Goal: Find specific page/section: Find specific page/section

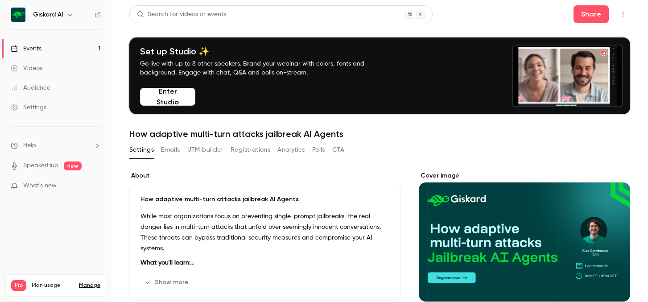
scroll to position [31, 0]
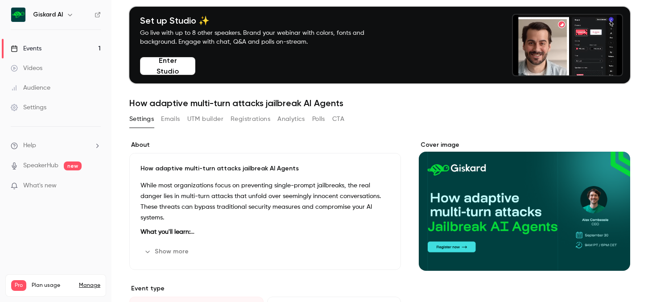
click at [176, 254] on button "Show more" at bounding box center [168, 252] width 54 height 14
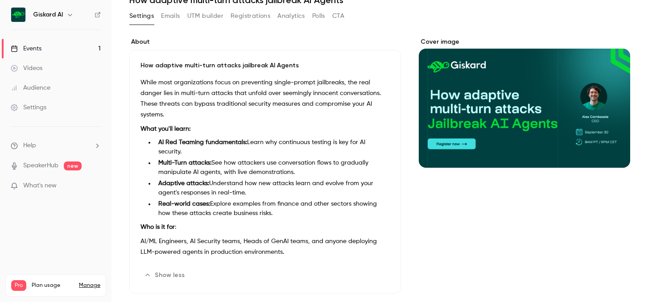
scroll to position [0, 0]
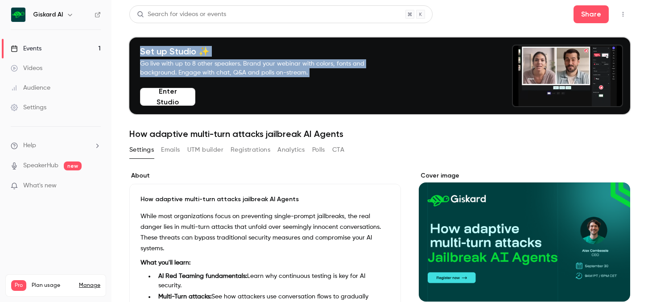
drag, startPoint x: 455, startPoint y: 15, endPoint x: 458, endPoint y: 37, distance: 22.5
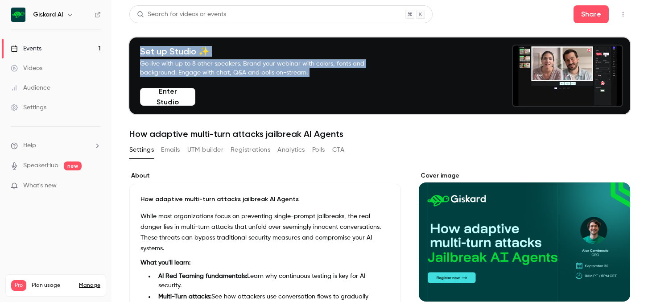
click at [459, 37] on header "Search for videos or events Share Set up Studio ✨ Go live with up to 8 other sp…" at bounding box center [379, 72] width 501 height 134
click at [458, 24] on header "Search for videos or events Share Set up Studio ✨ Go live with up to 8 other sp…" at bounding box center [379, 72] width 501 height 134
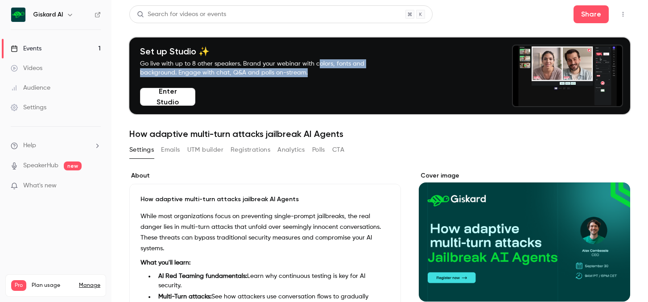
drag, startPoint x: 317, startPoint y: 61, endPoint x: 325, endPoint y: 73, distance: 14.5
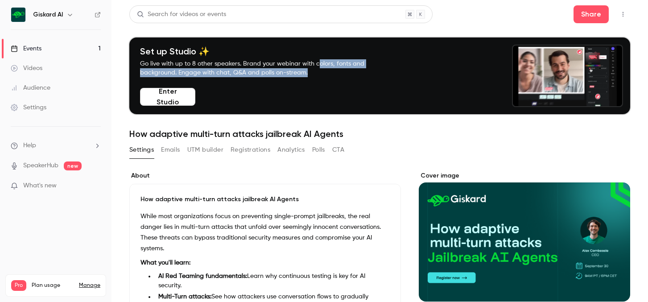
click at [325, 74] on p "Go live with up to 8 other speakers. Brand your webinar with colors, fonts and …" at bounding box center [262, 68] width 245 height 18
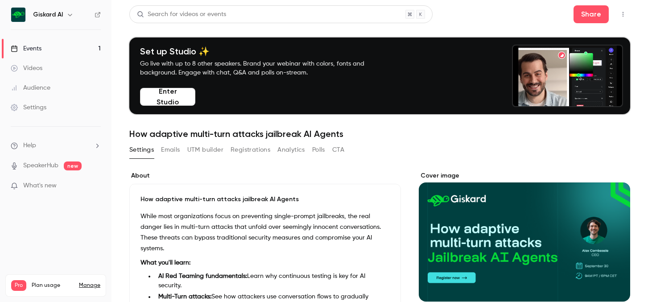
click at [325, 74] on p "Go live with up to 8 other speakers. Brand your webinar with colors, fonts and …" at bounding box center [262, 68] width 245 height 18
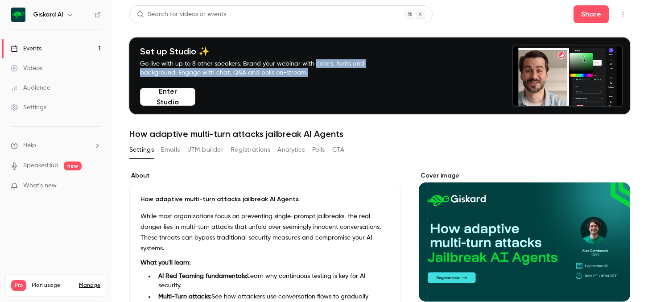
drag, startPoint x: 315, startPoint y: 61, endPoint x: 315, endPoint y: 72, distance: 11.2
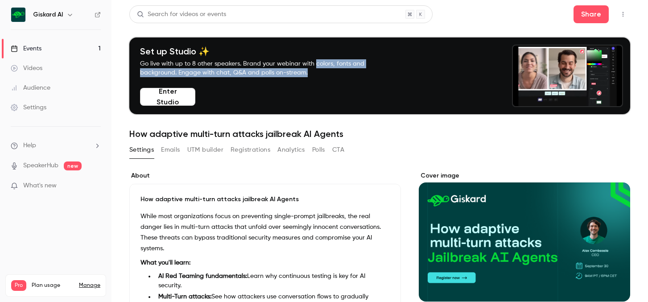
click at [315, 72] on p "Go live with up to 8 other speakers. Brand your webinar with colors, fonts and …" at bounding box center [262, 68] width 245 height 18
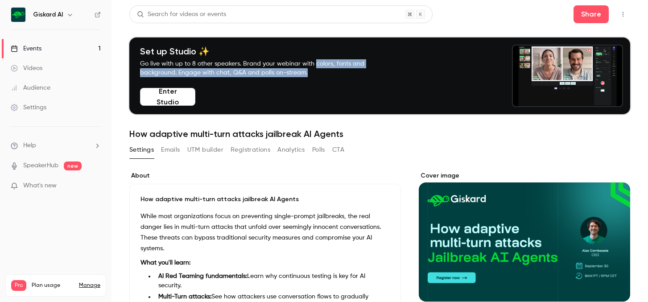
click at [315, 72] on p "Go live with up to 8 other speakers. Brand your webinar with colors, fonts and …" at bounding box center [262, 68] width 245 height 18
drag, startPoint x: 275, startPoint y: 63, endPoint x: 305, endPoint y: 75, distance: 31.9
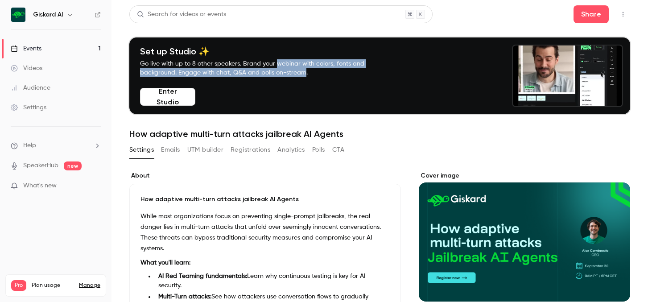
click at [305, 75] on p "Go live with up to 8 other speakers. Brand your webinar with colors, fonts and …" at bounding box center [262, 68] width 245 height 18
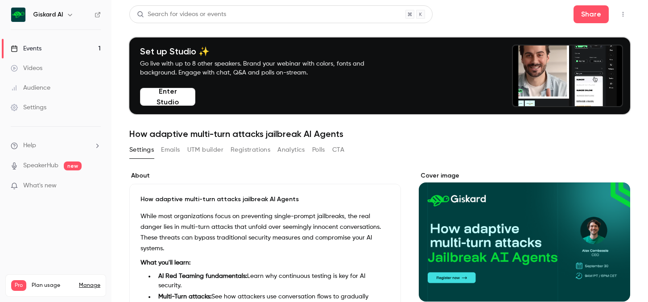
click at [395, 145] on div "Settings Emails UTM builder Registrations Analytics Polls CTA" at bounding box center [379, 152] width 501 height 18
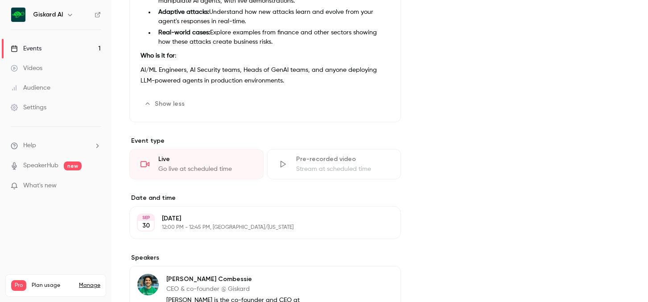
scroll to position [309, 0]
